Goal: Transaction & Acquisition: Purchase product/service

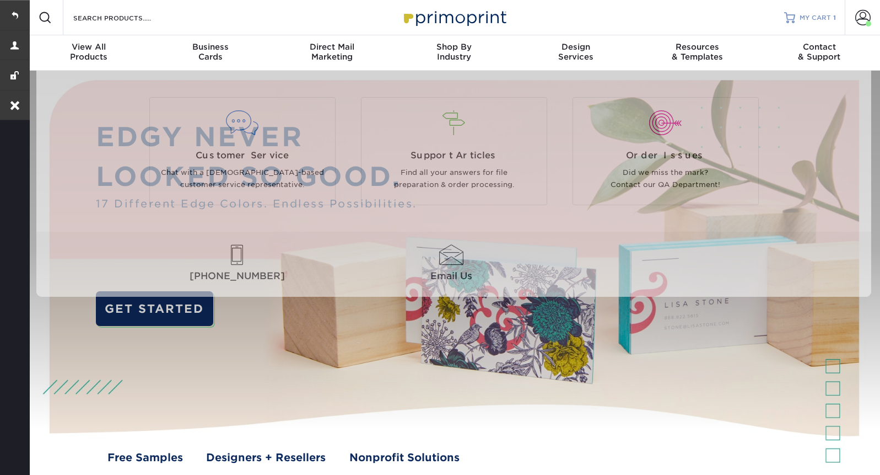
click at [810, 20] on span "MY CART" at bounding box center [815, 17] width 31 height 9
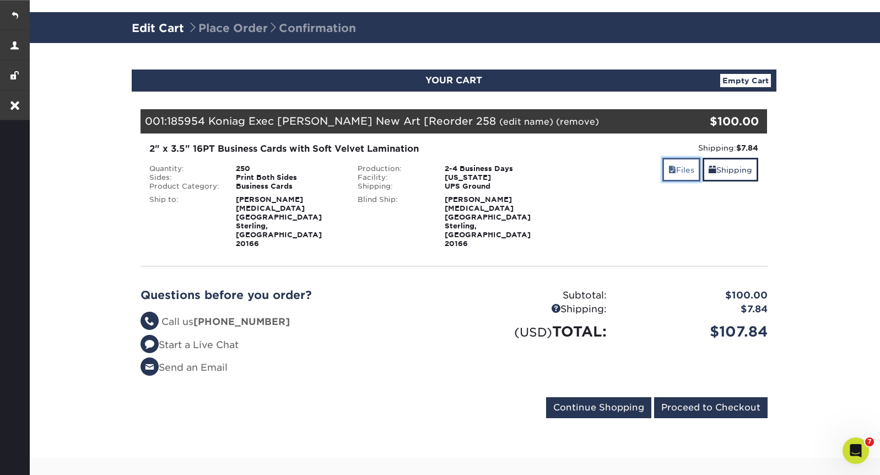
click at [671, 174] on span at bounding box center [673, 169] width 8 height 9
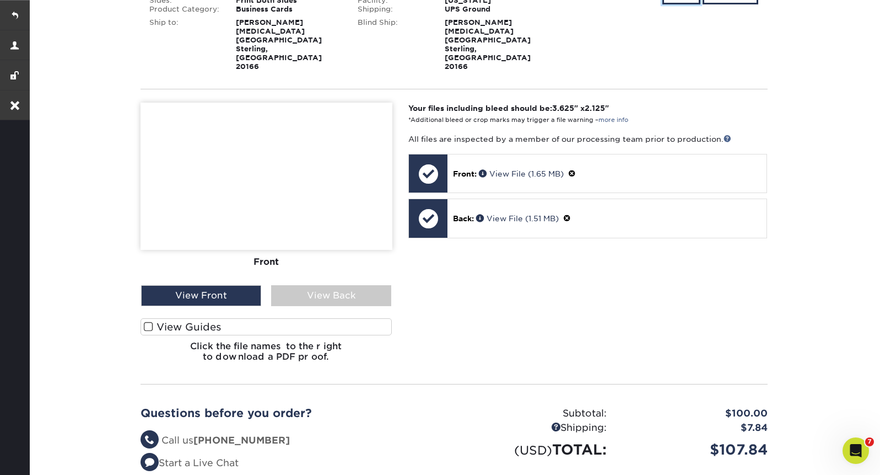
scroll to position [236, 0]
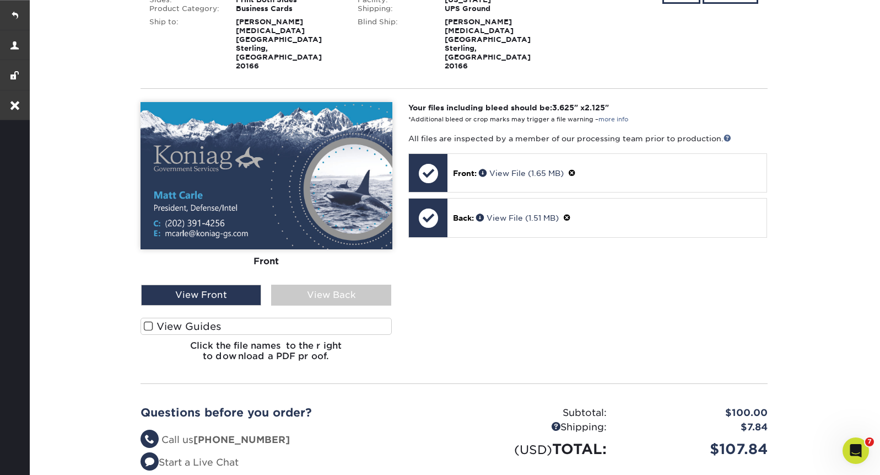
click at [148, 321] on span at bounding box center [148, 326] width 9 height 10
click at [0, 0] on input "View Guides" at bounding box center [0, 0] width 0 height 0
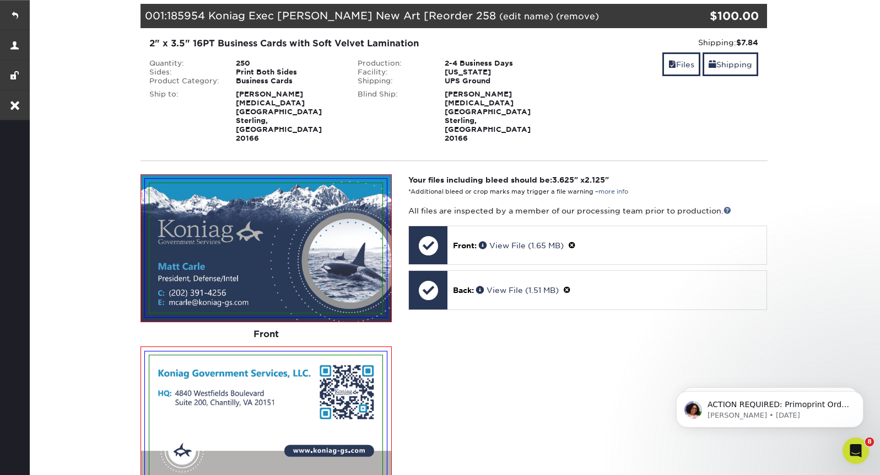
scroll to position [163, 0]
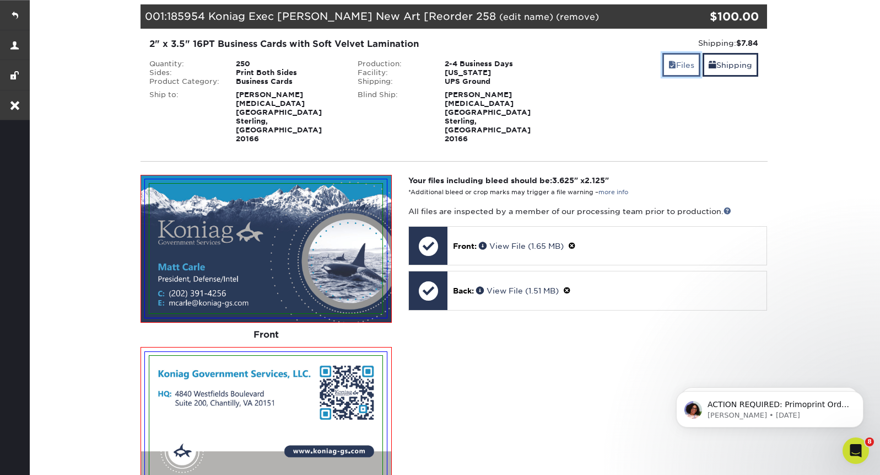
click at [691, 70] on link "Files" at bounding box center [682, 65] width 38 height 24
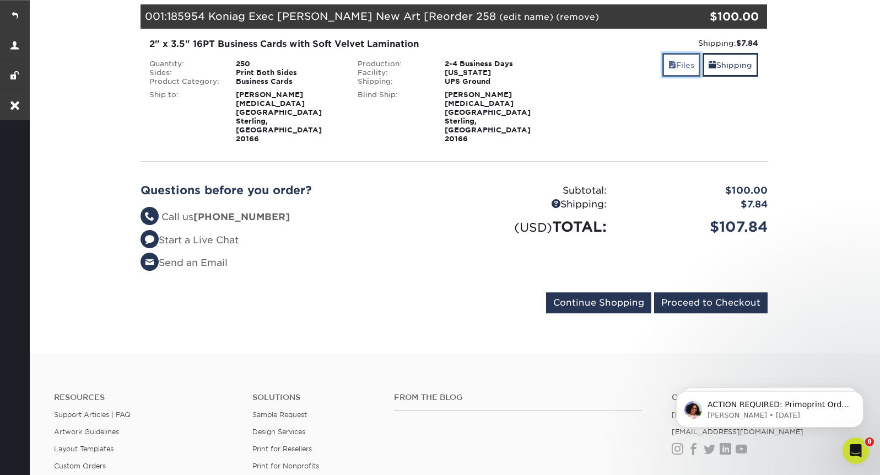
click at [671, 63] on span at bounding box center [673, 65] width 8 height 9
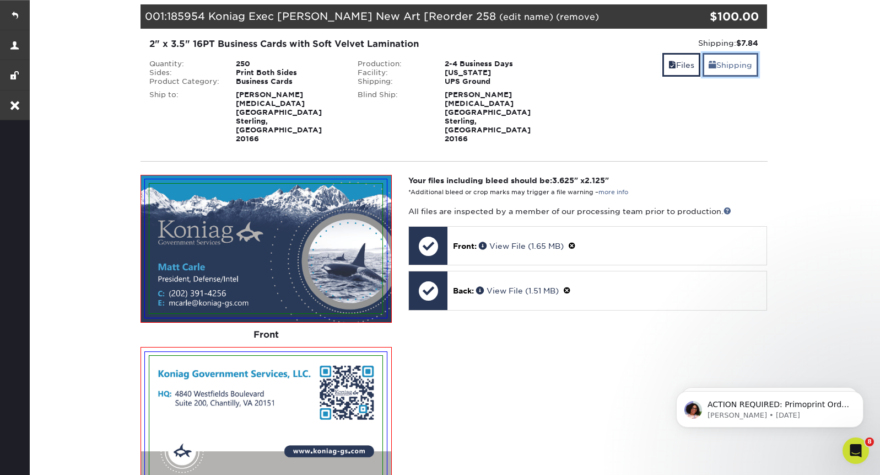
click at [737, 64] on link "Shipping" at bounding box center [731, 65] width 56 height 24
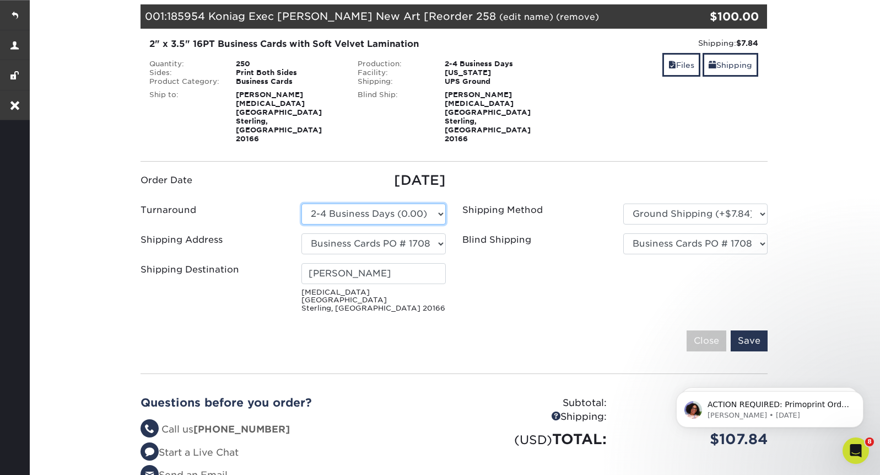
click at [435, 203] on select "Please Select 2 Business Days (0.00) 2-4 Business Days (0.00) Next Business Day…" at bounding box center [374, 213] width 144 height 21
select select "d7a5b805-f39d-4337-8b5d-2738398bef7b"
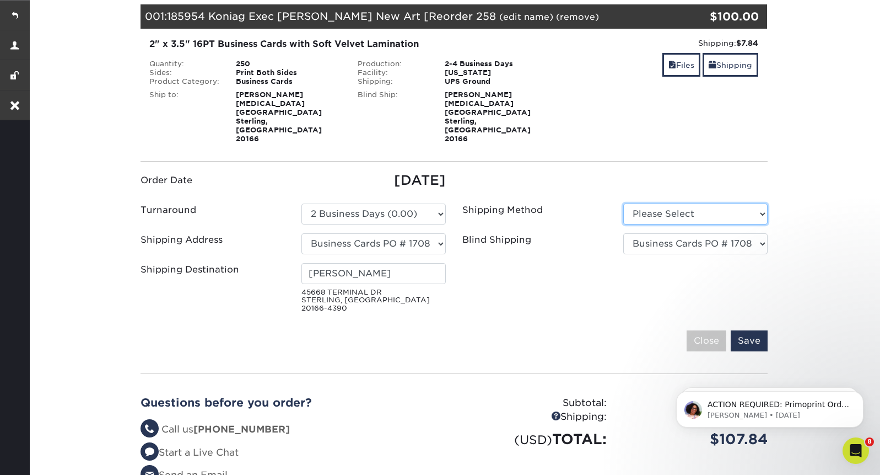
click at [734, 203] on select "Please Select Ground Shipping (+$7.84) 3 Day Shipping Service (+$15.34)" at bounding box center [696, 213] width 144 height 21
click at [733, 203] on select "Please Select Ground Shipping (+$7.84) 3 Day Shipping Service (+$15.34)" at bounding box center [696, 213] width 144 height 21
select select "01"
click at [624, 203] on select "Please Select Ground Shipping (+$7.84) 3 Day Shipping Service (+$15.34)" at bounding box center [696, 213] width 144 height 21
click at [755, 330] on input "Save" at bounding box center [749, 340] width 37 height 21
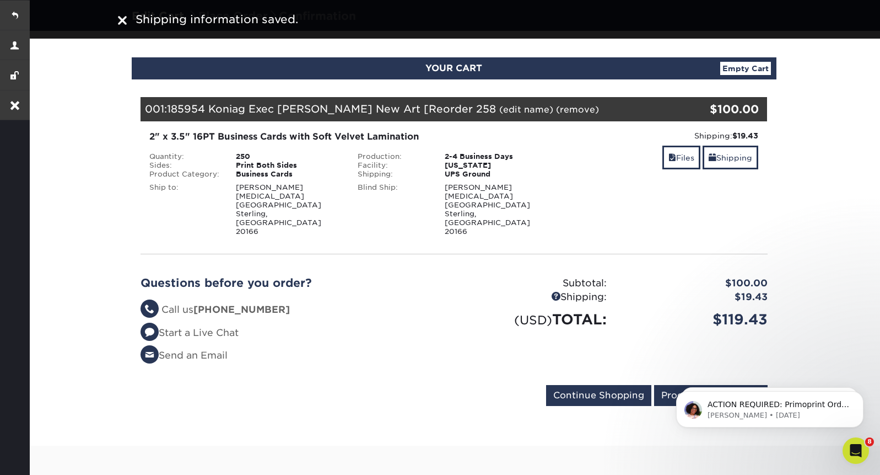
scroll to position [78, 0]
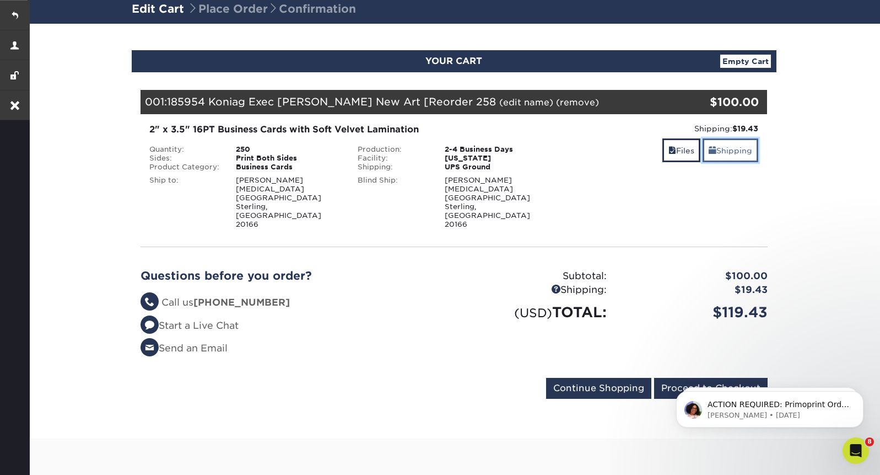
click at [732, 157] on link "Shipping" at bounding box center [731, 150] width 56 height 24
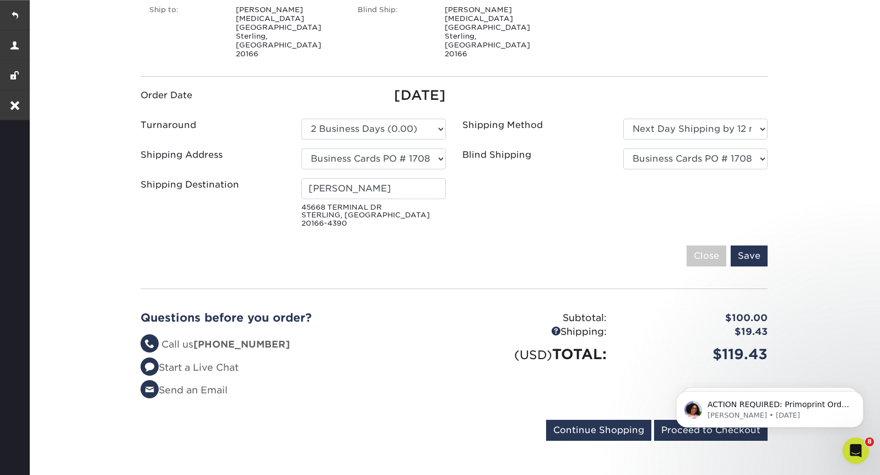
scroll to position [249, 0]
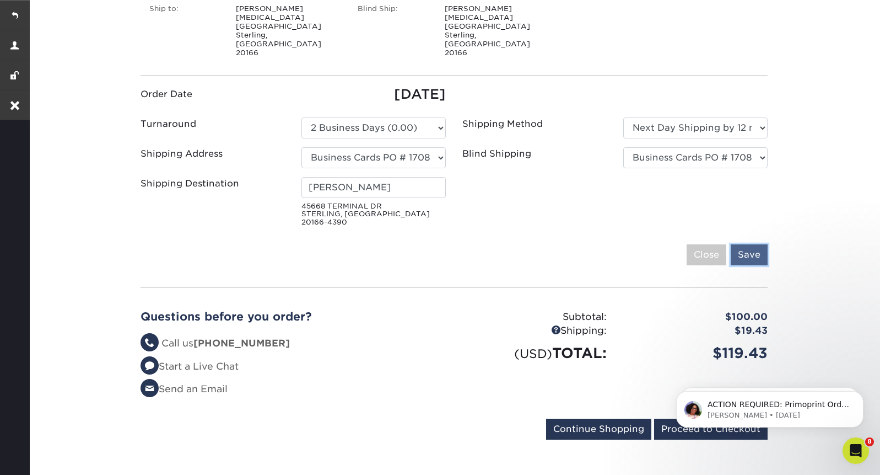
click at [757, 244] on input "Save" at bounding box center [749, 254] width 37 height 21
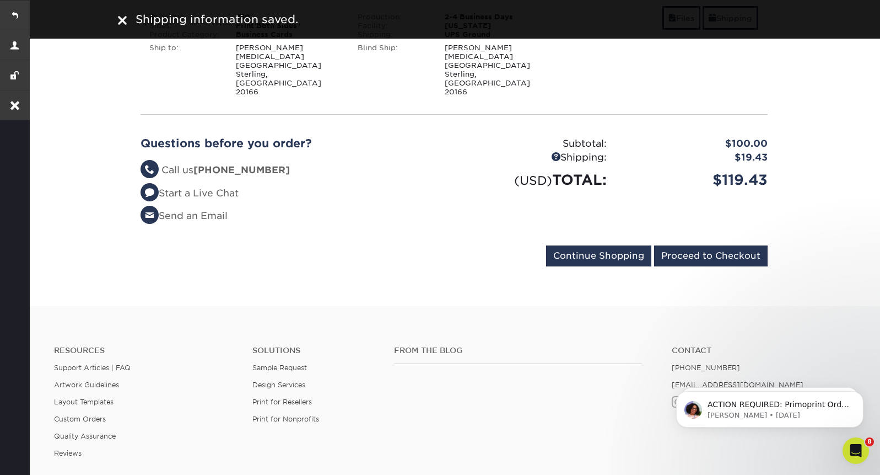
scroll to position [0, 0]
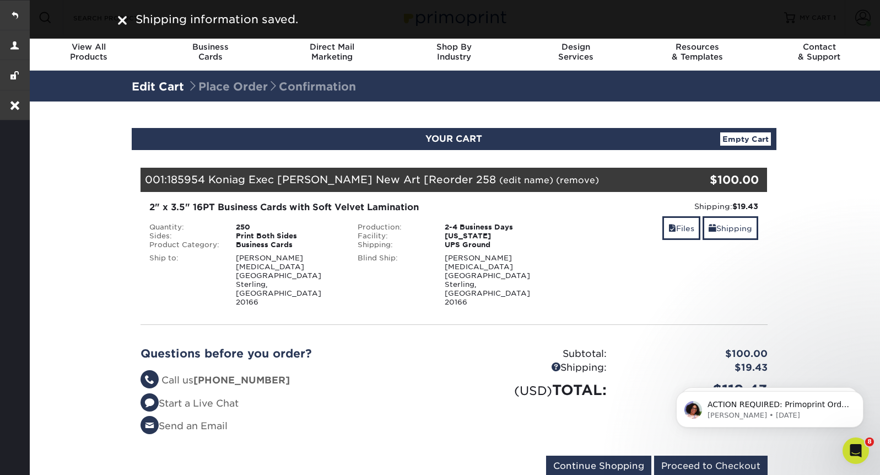
click at [119, 15] on div at bounding box center [122, 19] width 9 height 17
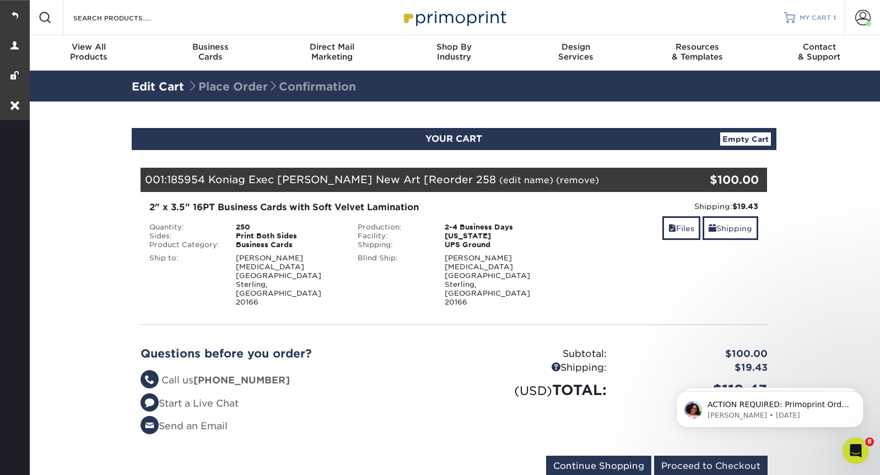
click at [810, 13] on span "MY CART" at bounding box center [815, 17] width 31 height 9
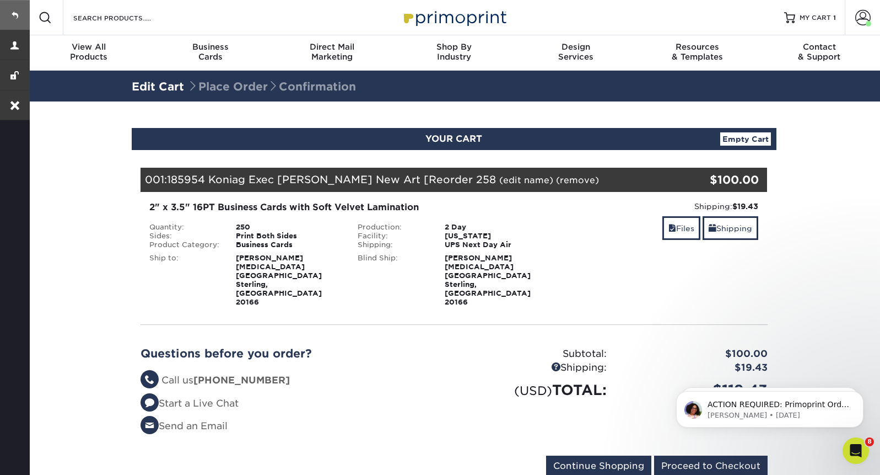
click at [17, 17] on link at bounding box center [15, 15] width 30 height 30
